Goal: Entertainment & Leisure: Consume media (video, audio)

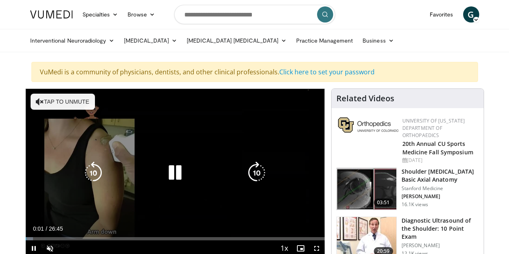
click at [36, 99] on icon "Video Player" at bounding box center [40, 102] width 8 height 8
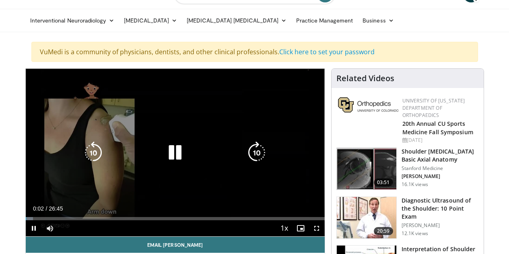
scroll to position [37, 0]
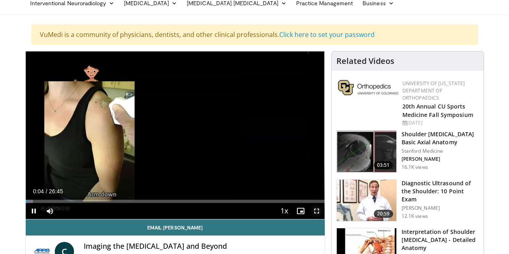
click at [323, 219] on span "Video Player" at bounding box center [317, 211] width 16 height 16
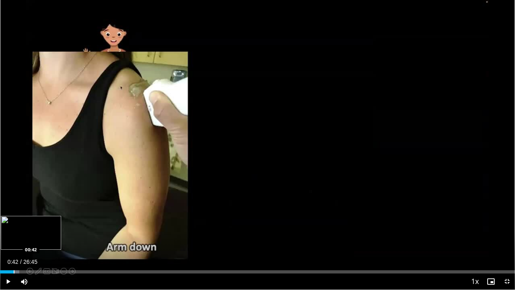
click at [14, 254] on div "Progress Bar" at bounding box center [14, 271] width 1 height 3
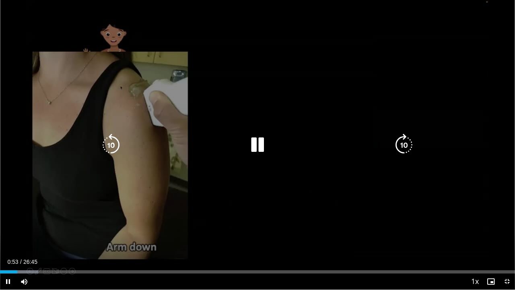
click at [471, 164] on div "10 seconds Tap to unmute" at bounding box center [257, 144] width 515 height 289
click at [471, 162] on div "10 seconds Tap to unmute" at bounding box center [257, 144] width 515 height 289
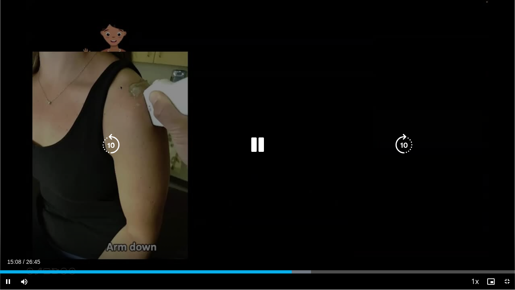
click at [253, 145] on icon "Video Player" at bounding box center [257, 145] width 23 height 23
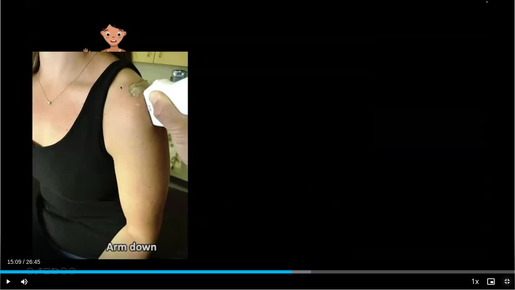
click at [508, 254] on span "Video Player" at bounding box center [507, 281] width 16 height 16
